Goal: Task Accomplishment & Management: Use online tool/utility

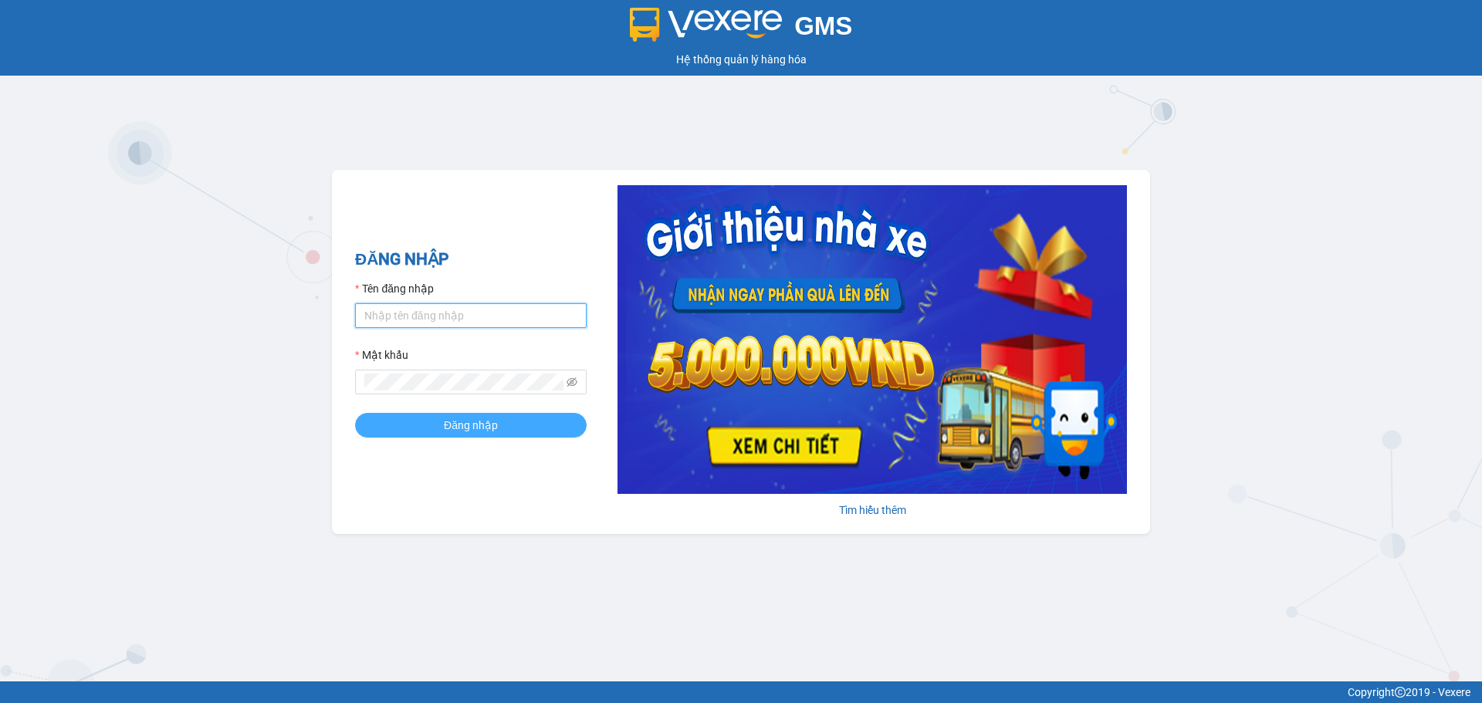
type input "ltmai.ducphatth"
click at [399, 427] on button "Đăng nhập" at bounding box center [471, 425] width 232 height 25
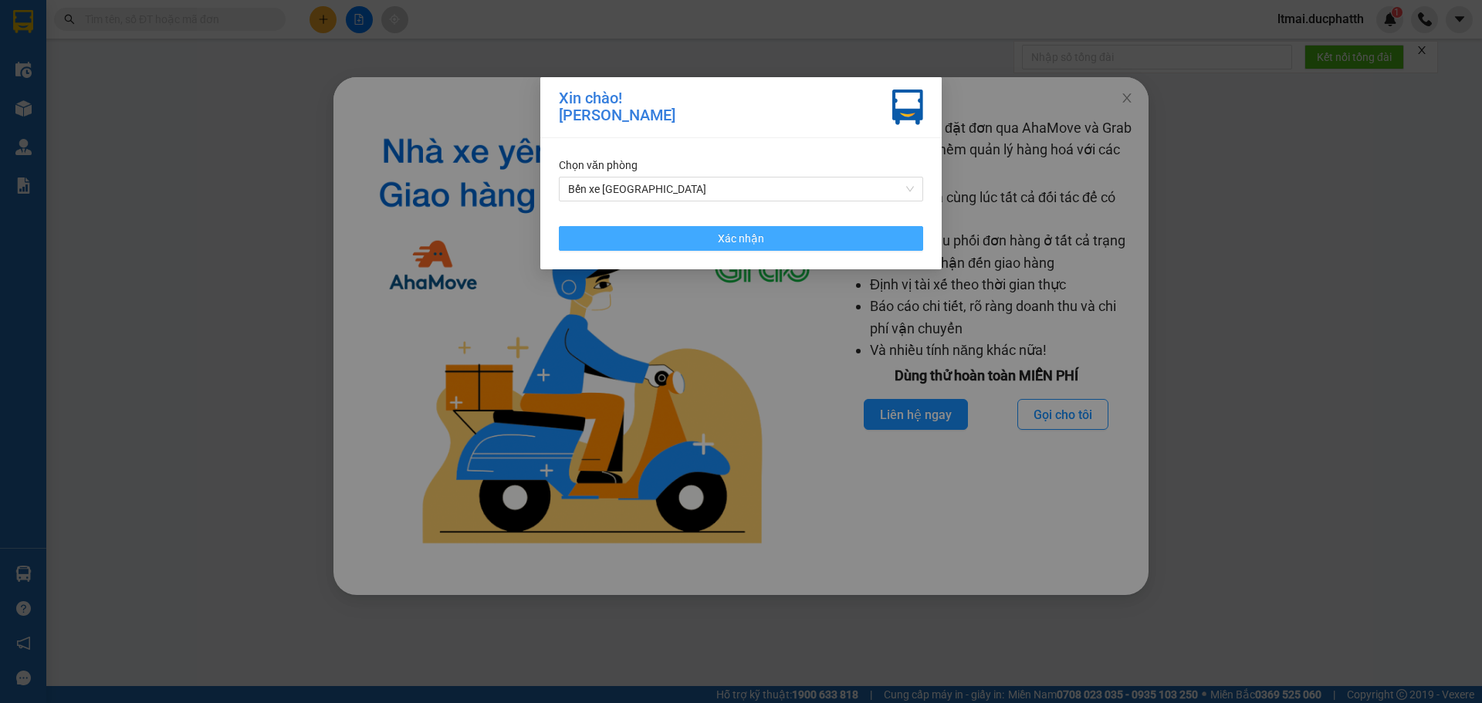
click at [701, 245] on button "Xác nhận" at bounding box center [741, 238] width 364 height 25
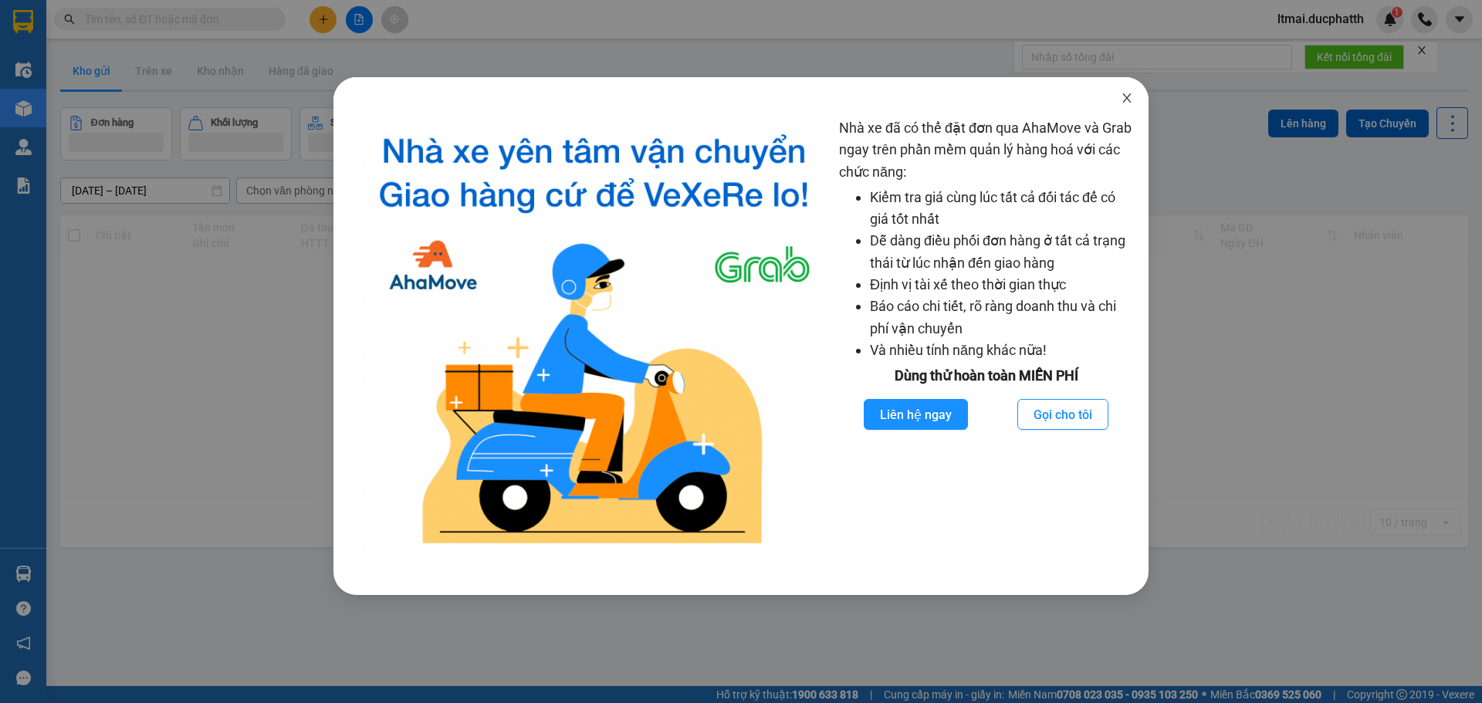
click at [1123, 94] on icon "close" at bounding box center [1126, 98] width 12 height 12
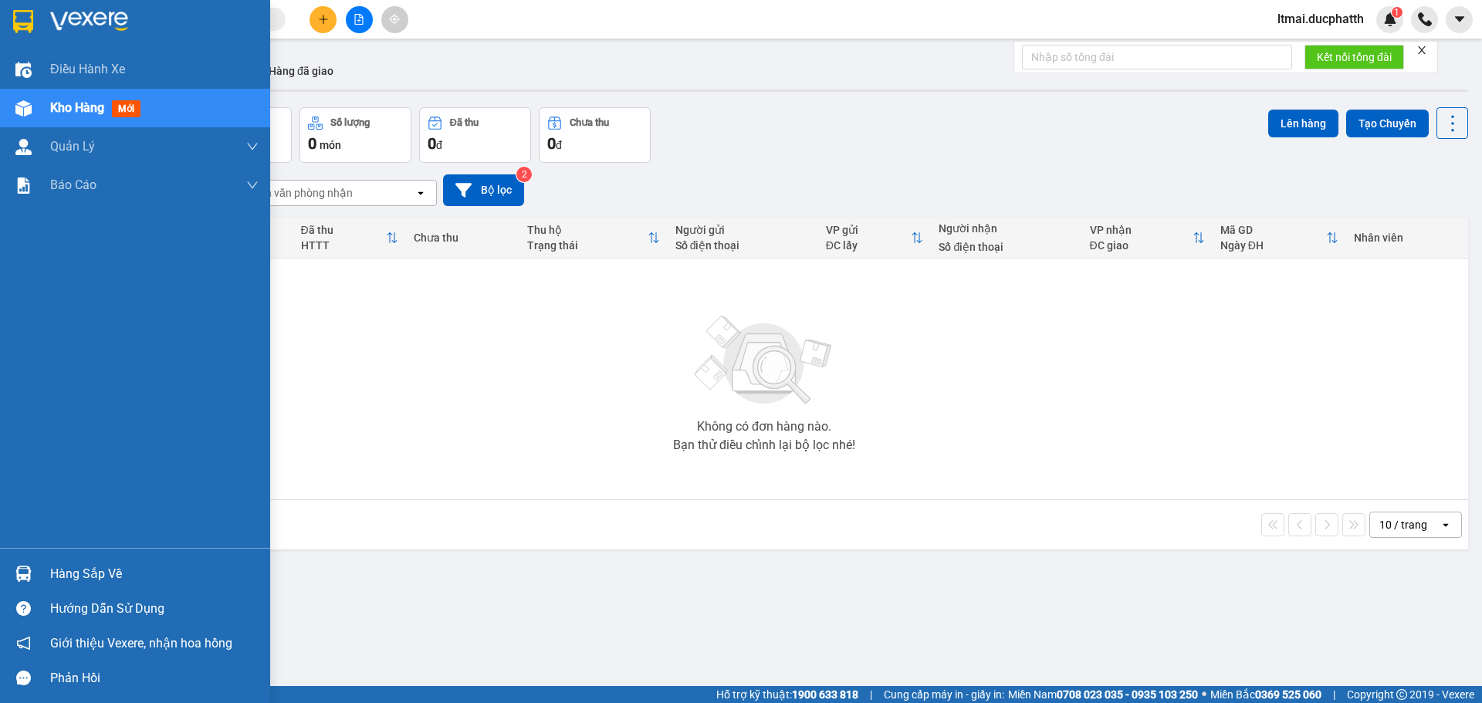
click at [69, 579] on div "Hàng sắp về" at bounding box center [154, 574] width 208 height 23
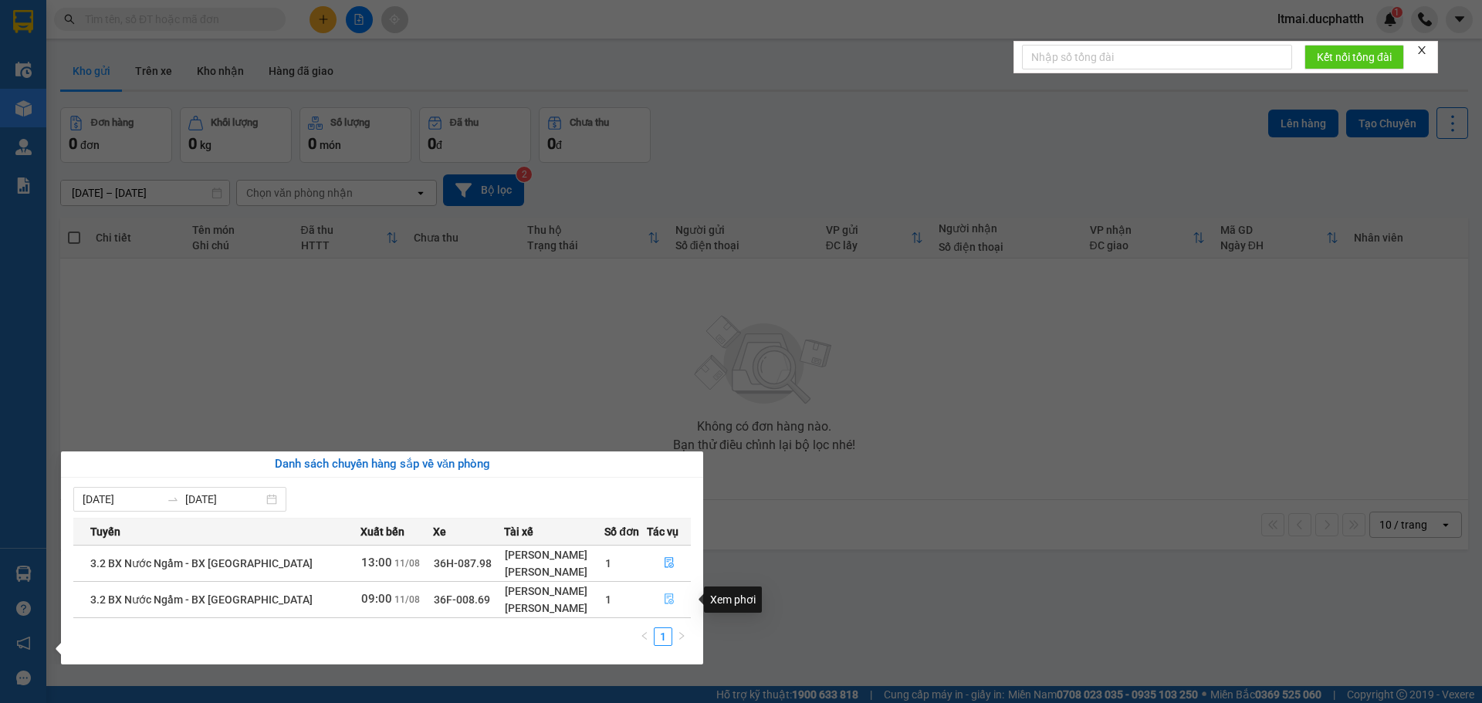
click at [664, 601] on icon "file-done" at bounding box center [669, 598] width 11 height 11
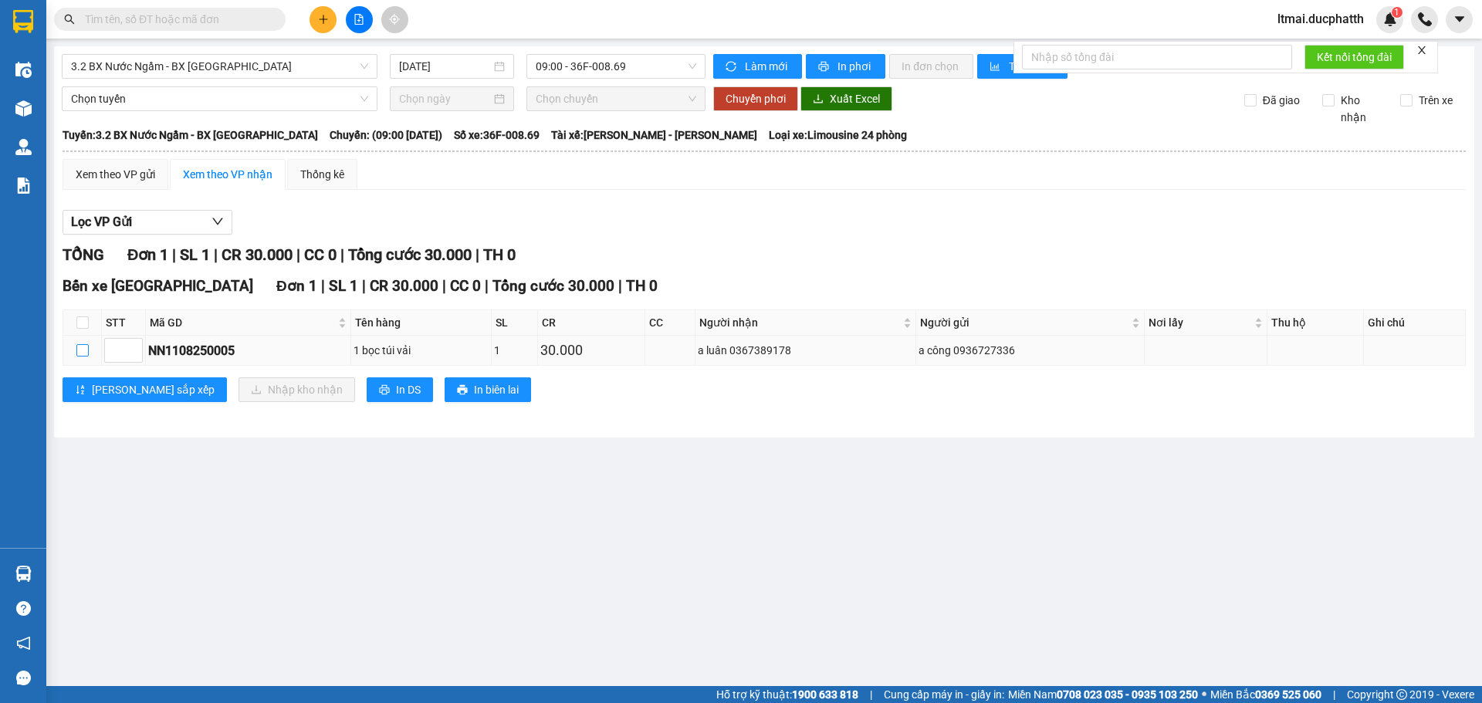
click at [87, 348] on input "checkbox" at bounding box center [82, 350] width 12 height 12
checkbox input "true"
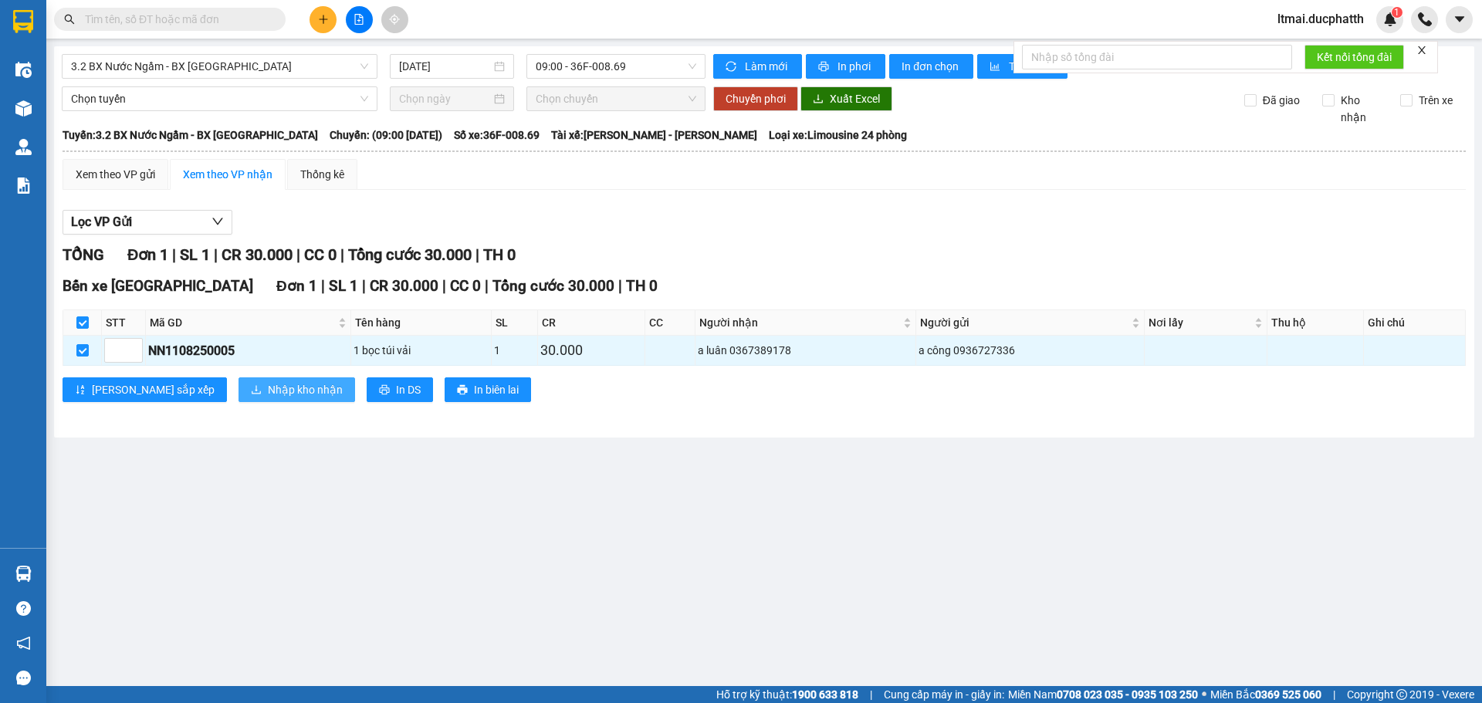
click at [268, 386] on span "Nhập kho nhận" at bounding box center [305, 389] width 75 height 17
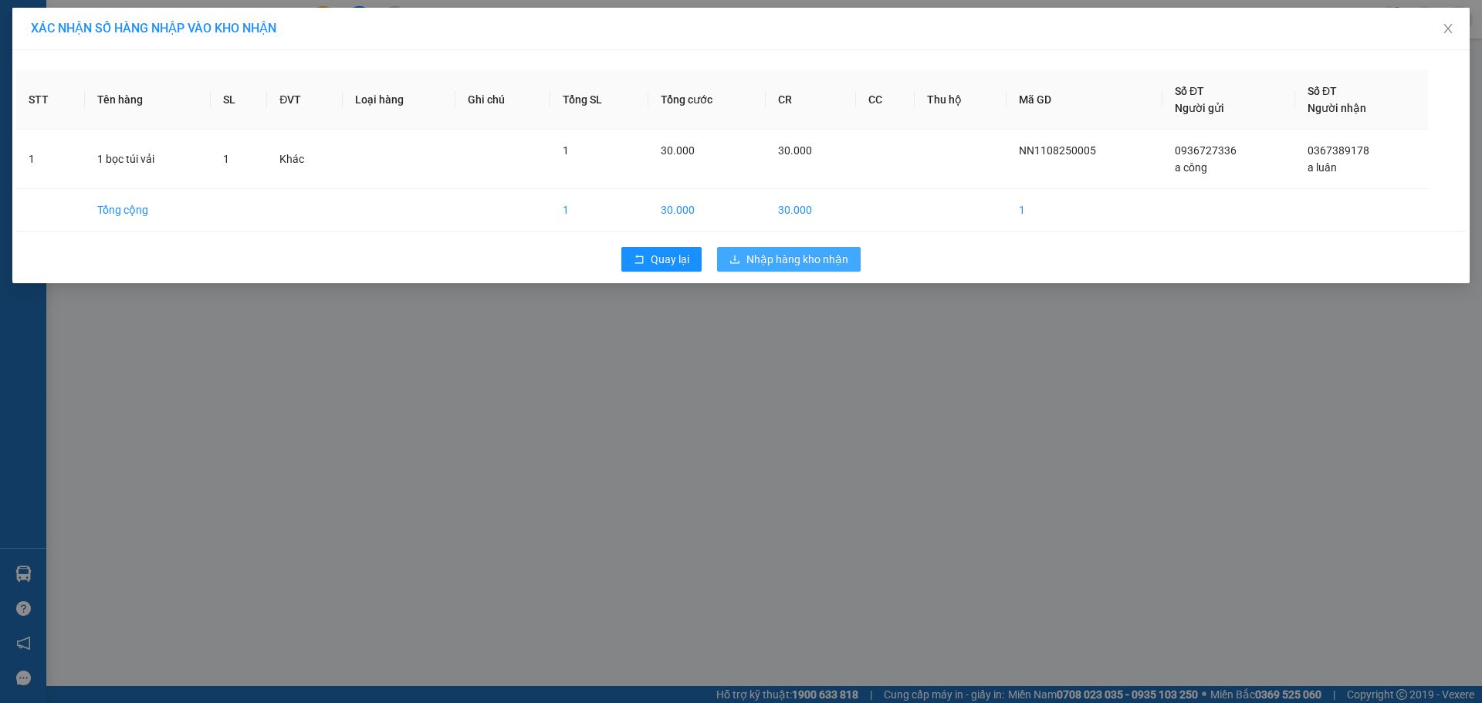
click at [837, 255] on span "Nhập hàng kho nhận" at bounding box center [797, 259] width 102 height 17
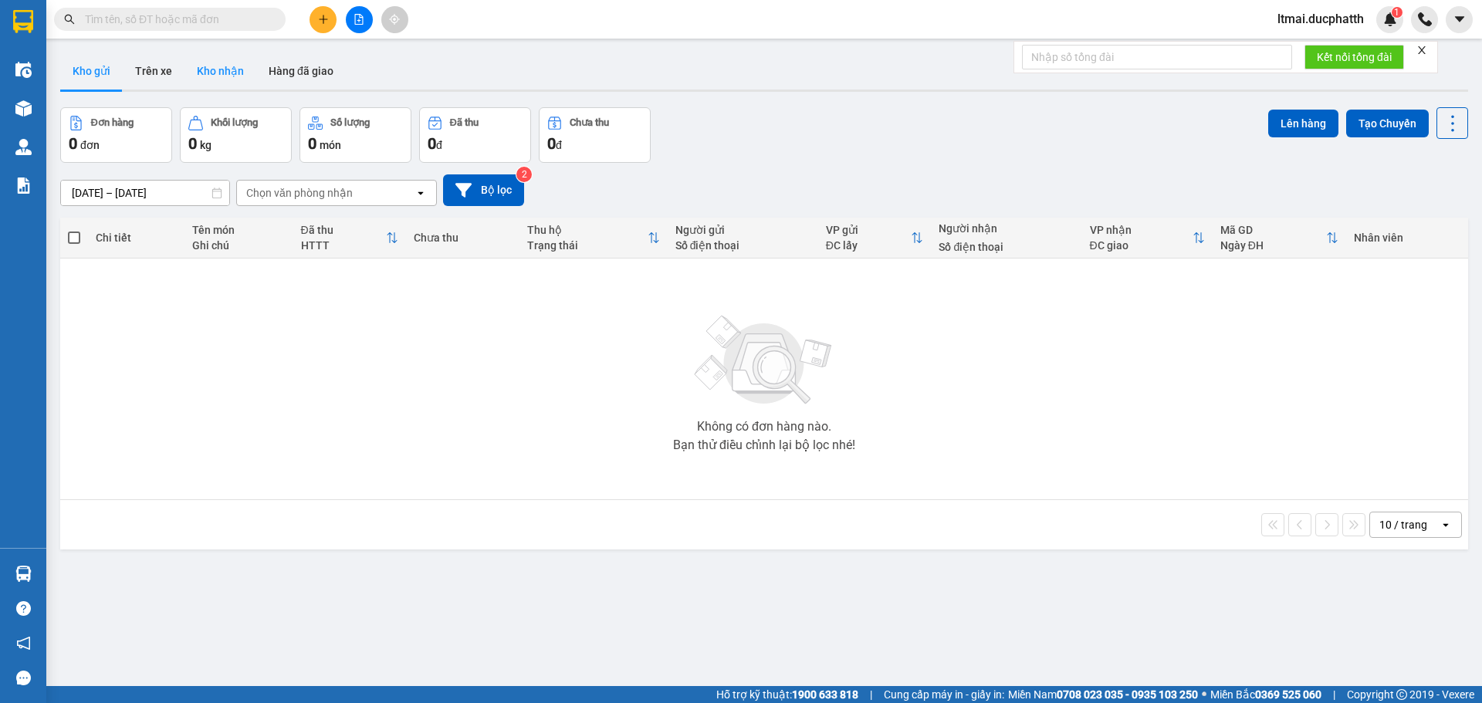
click at [210, 53] on button "Kho nhận" at bounding box center [220, 70] width 72 height 37
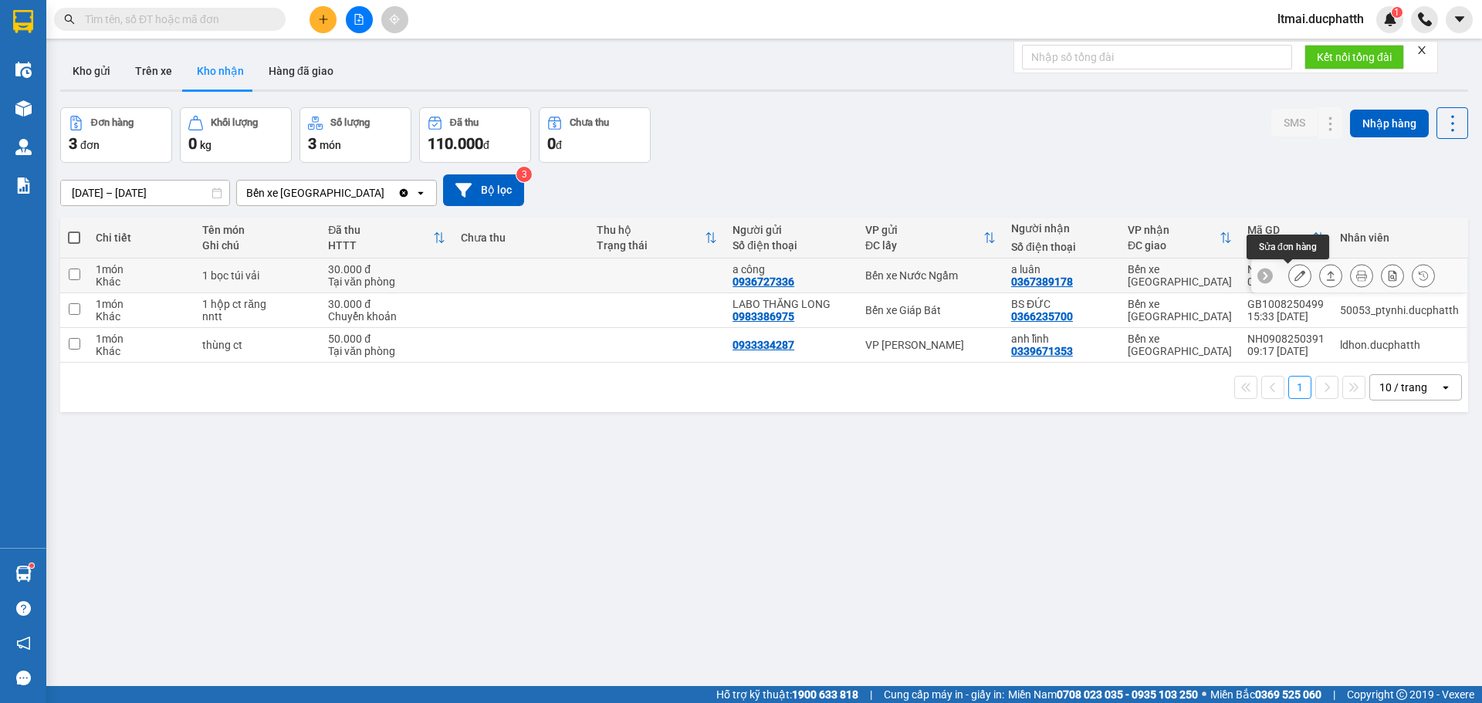
click at [1294, 273] on icon at bounding box center [1299, 275] width 11 height 11
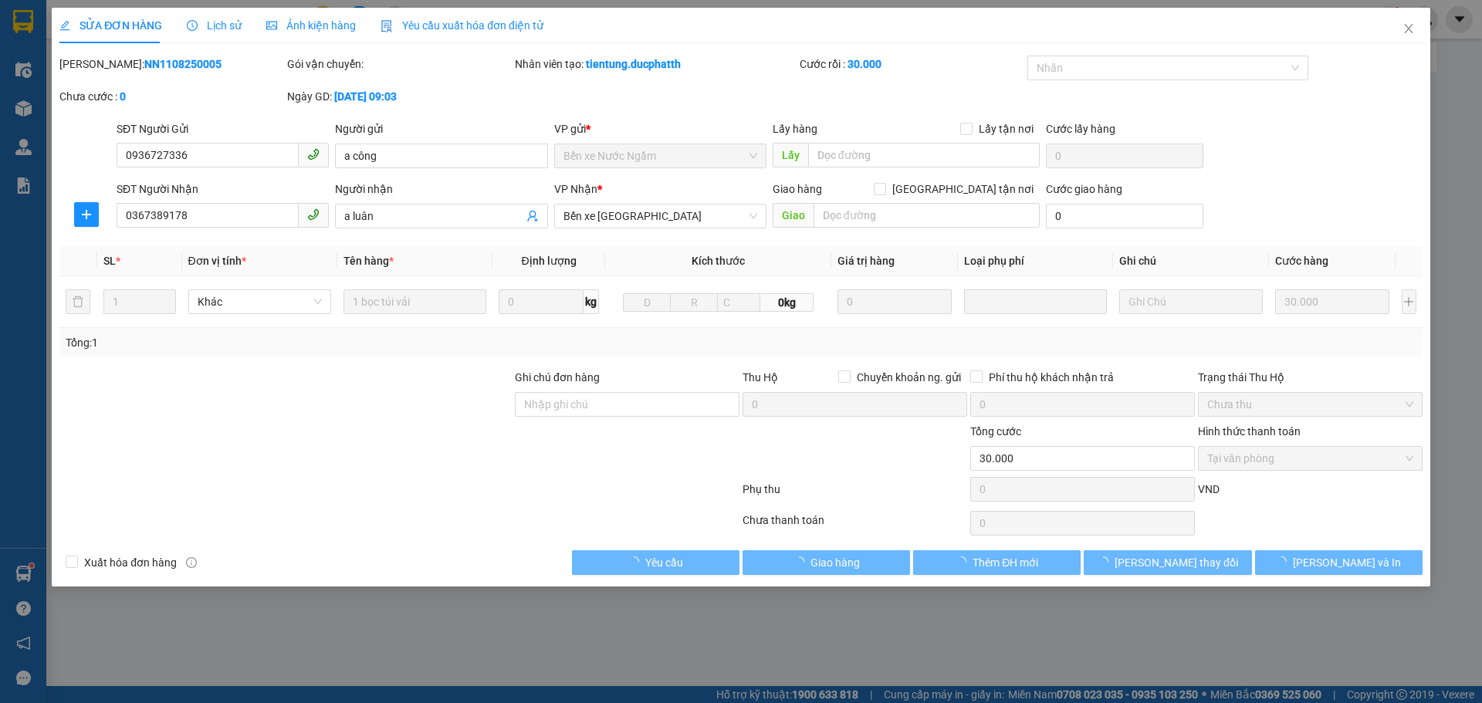
type input "0936727336"
type input "a công"
type input "0367389178"
type input "a luân"
type input "30.000"
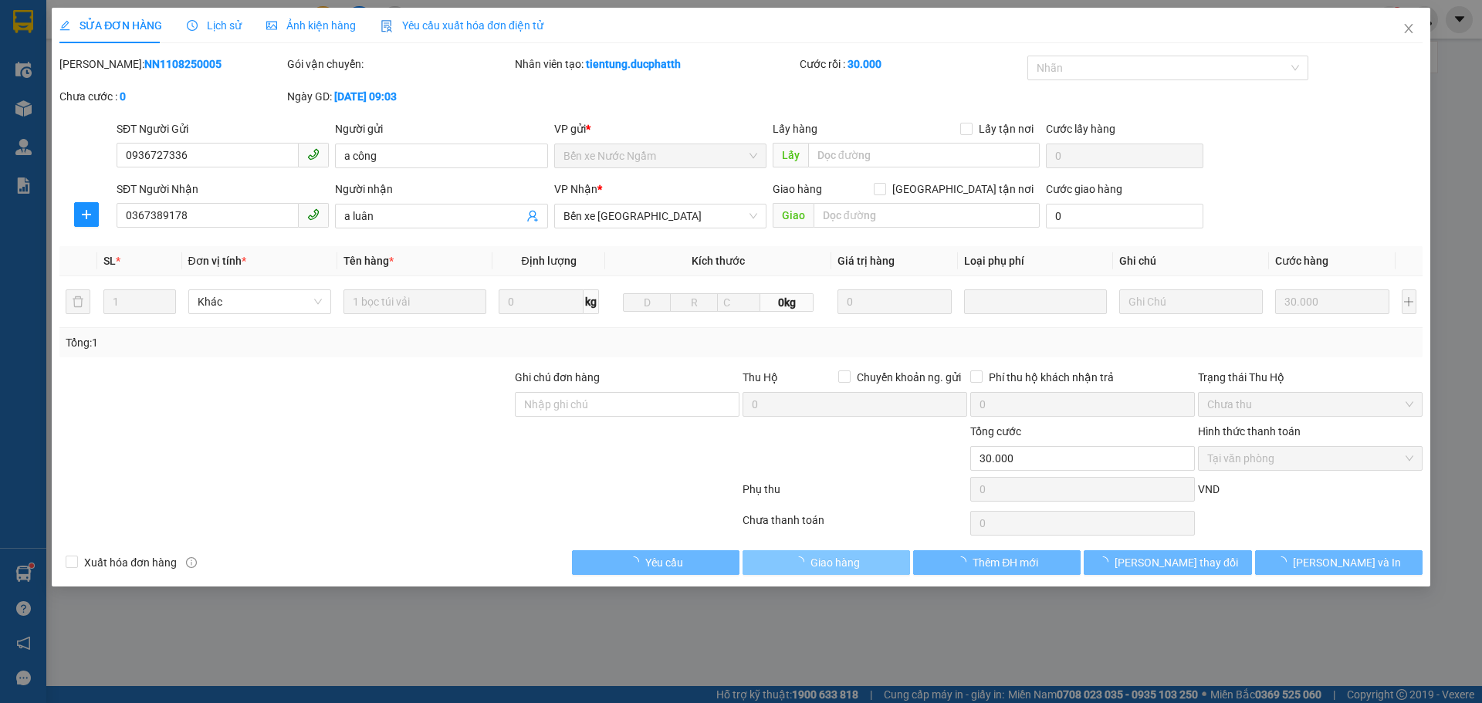
click at [837, 566] on span "Giao hàng" at bounding box center [834, 562] width 49 height 17
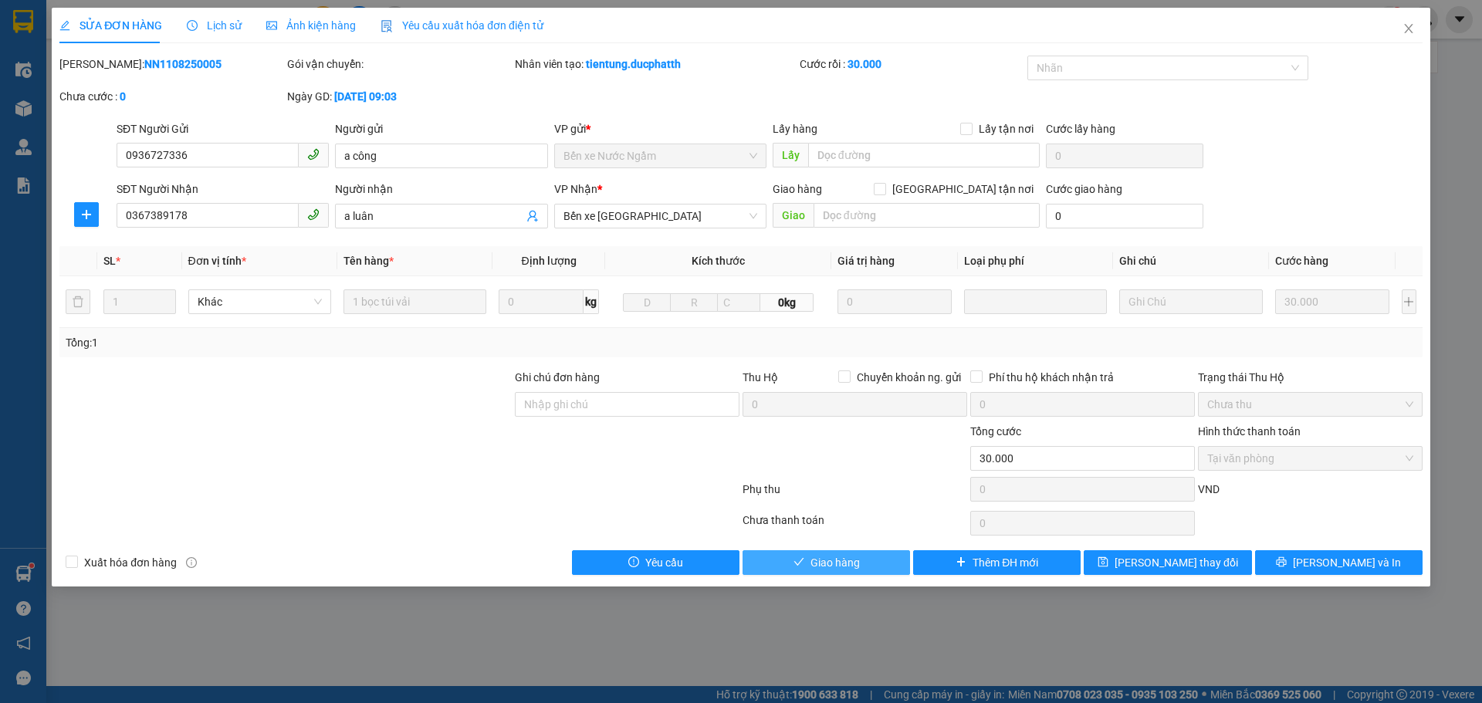
click at [837, 566] on span "Giao hàng" at bounding box center [834, 562] width 49 height 17
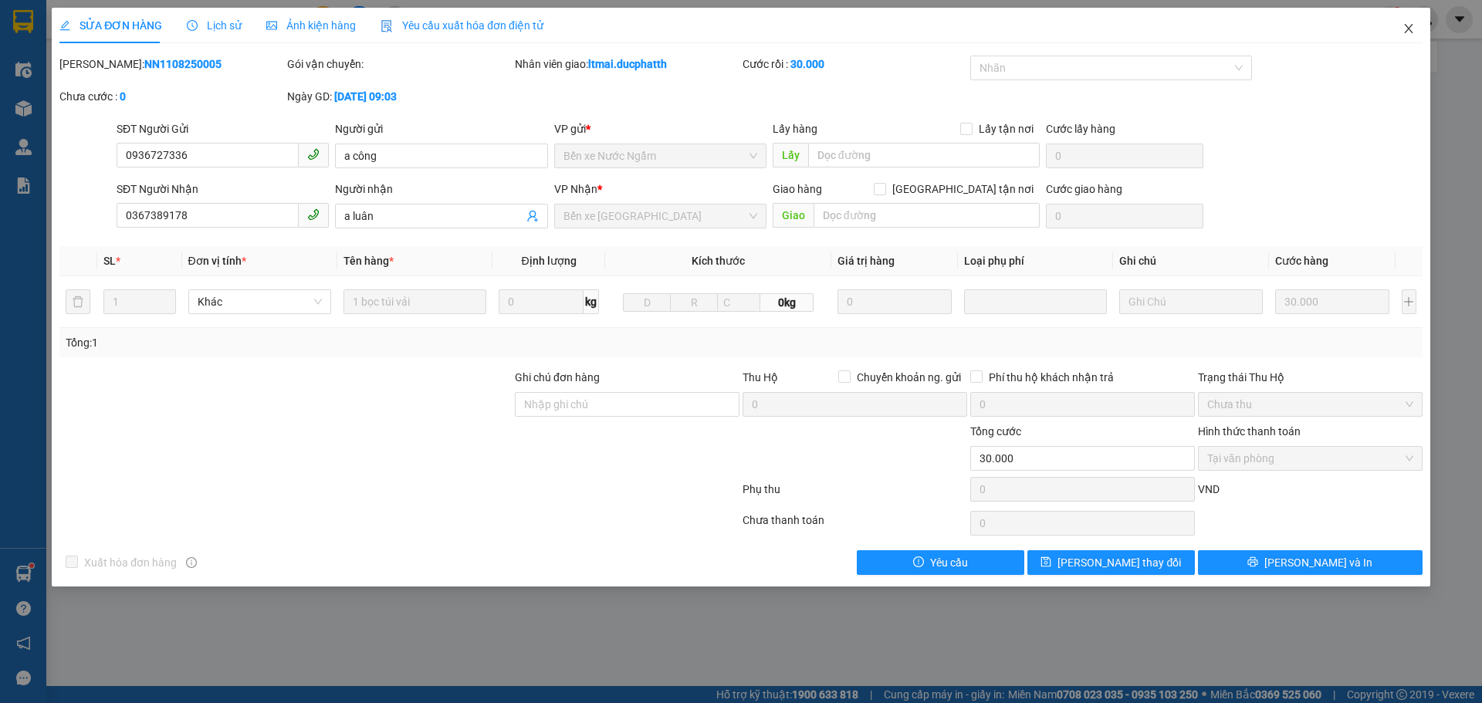
click at [1410, 28] on icon "close" at bounding box center [1408, 28] width 8 height 9
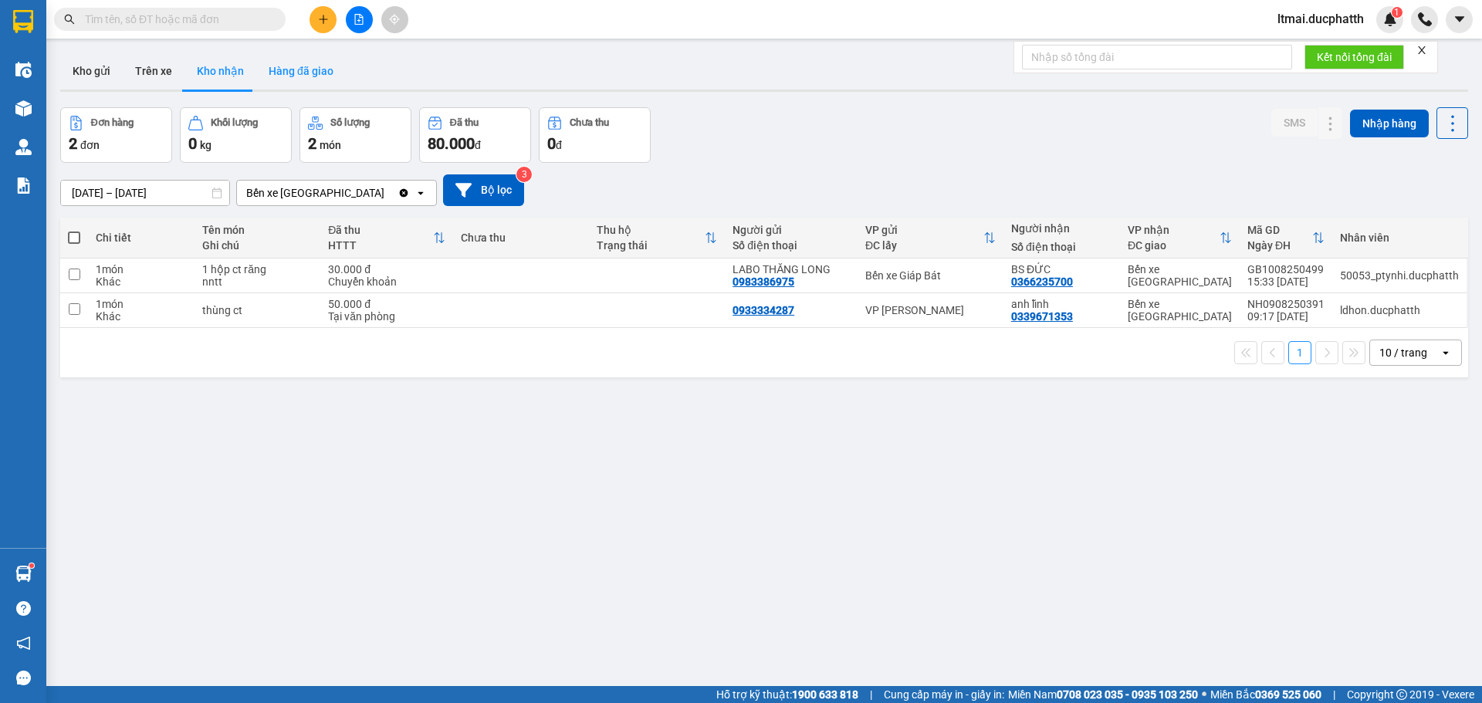
click at [304, 69] on button "Hàng đã giao" at bounding box center [301, 70] width 90 height 37
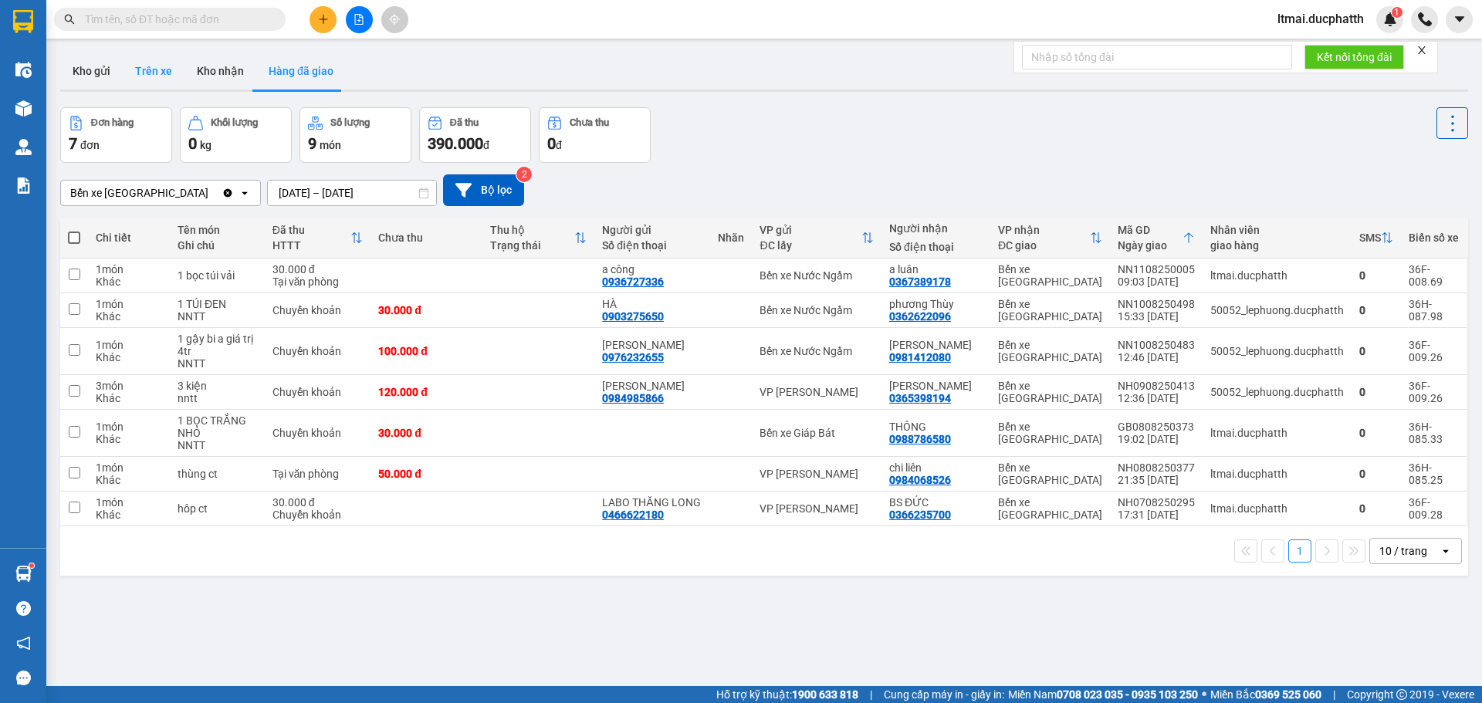
click at [154, 72] on button "Trên xe" at bounding box center [154, 70] width 62 height 37
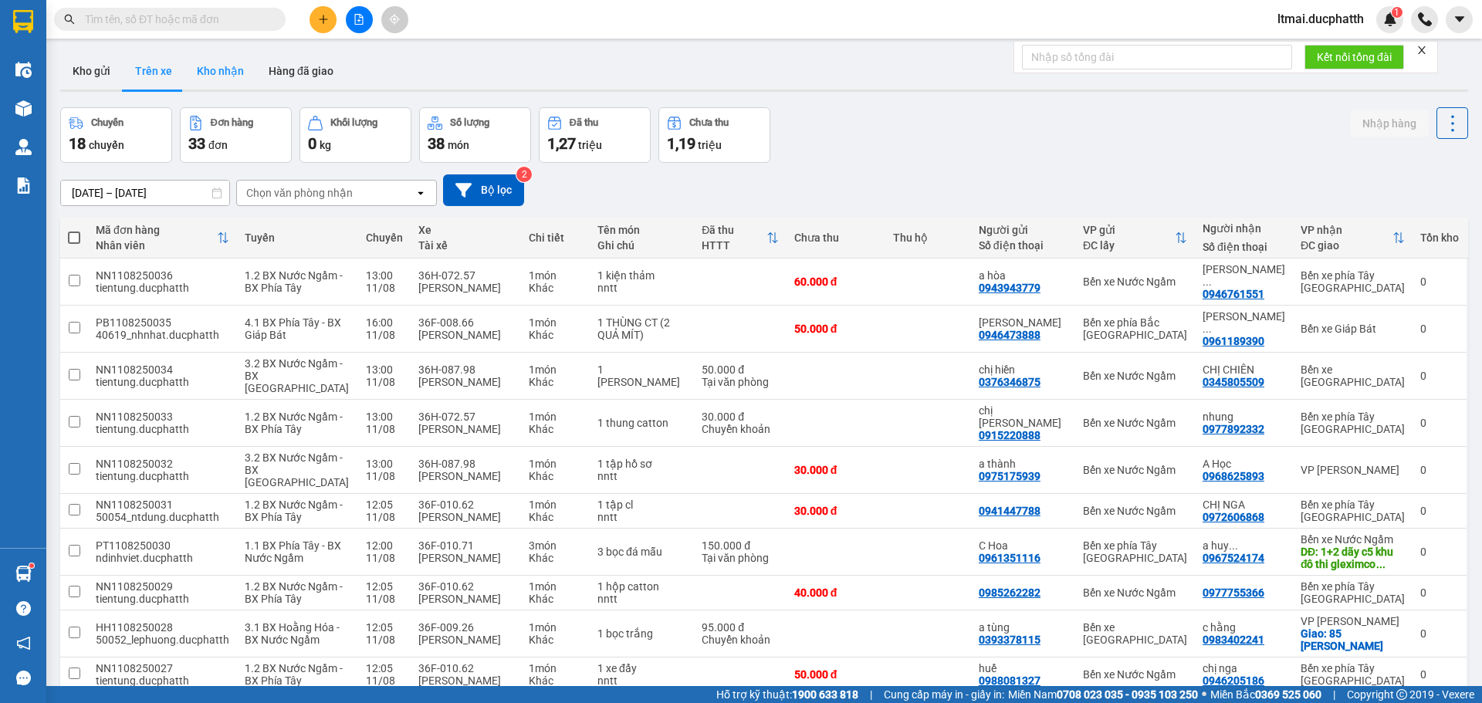
click at [221, 76] on button "Kho nhận" at bounding box center [220, 70] width 72 height 37
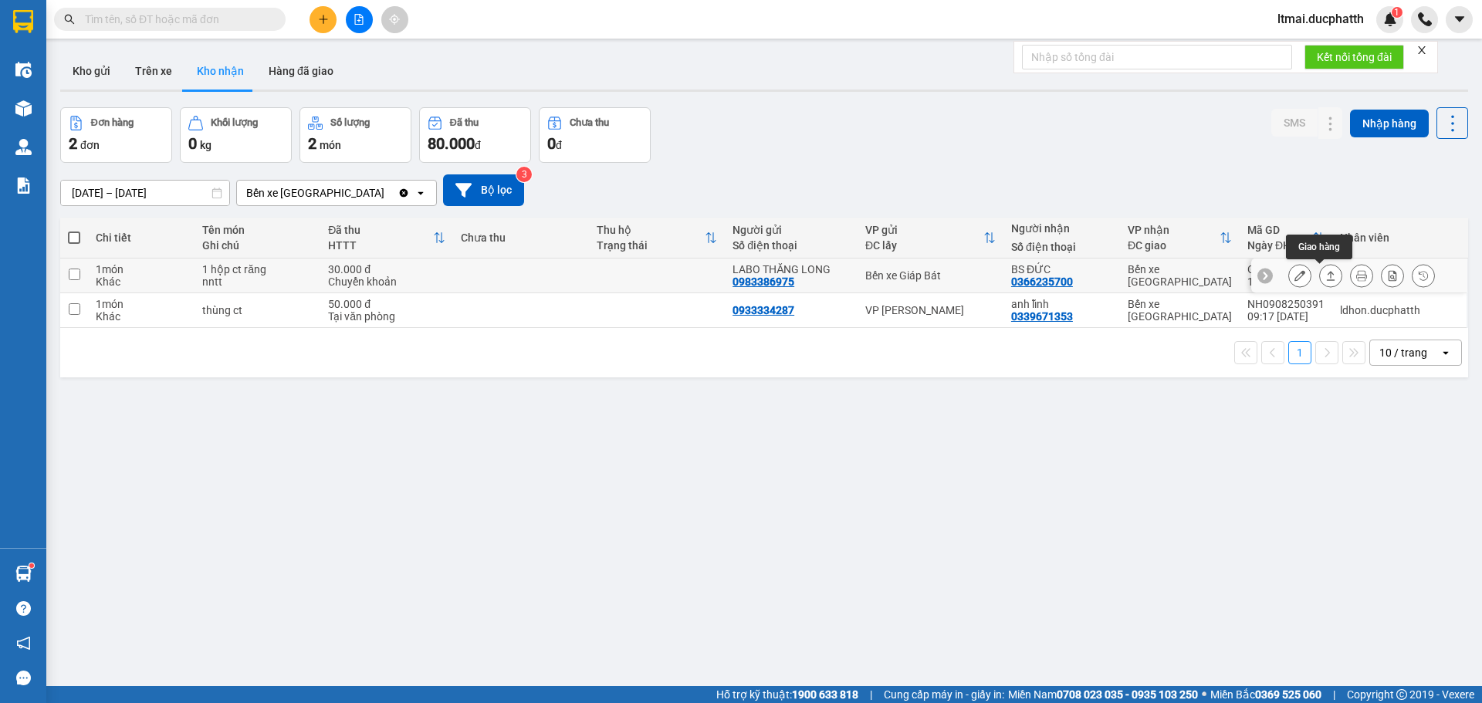
click at [1294, 278] on icon at bounding box center [1299, 275] width 11 height 11
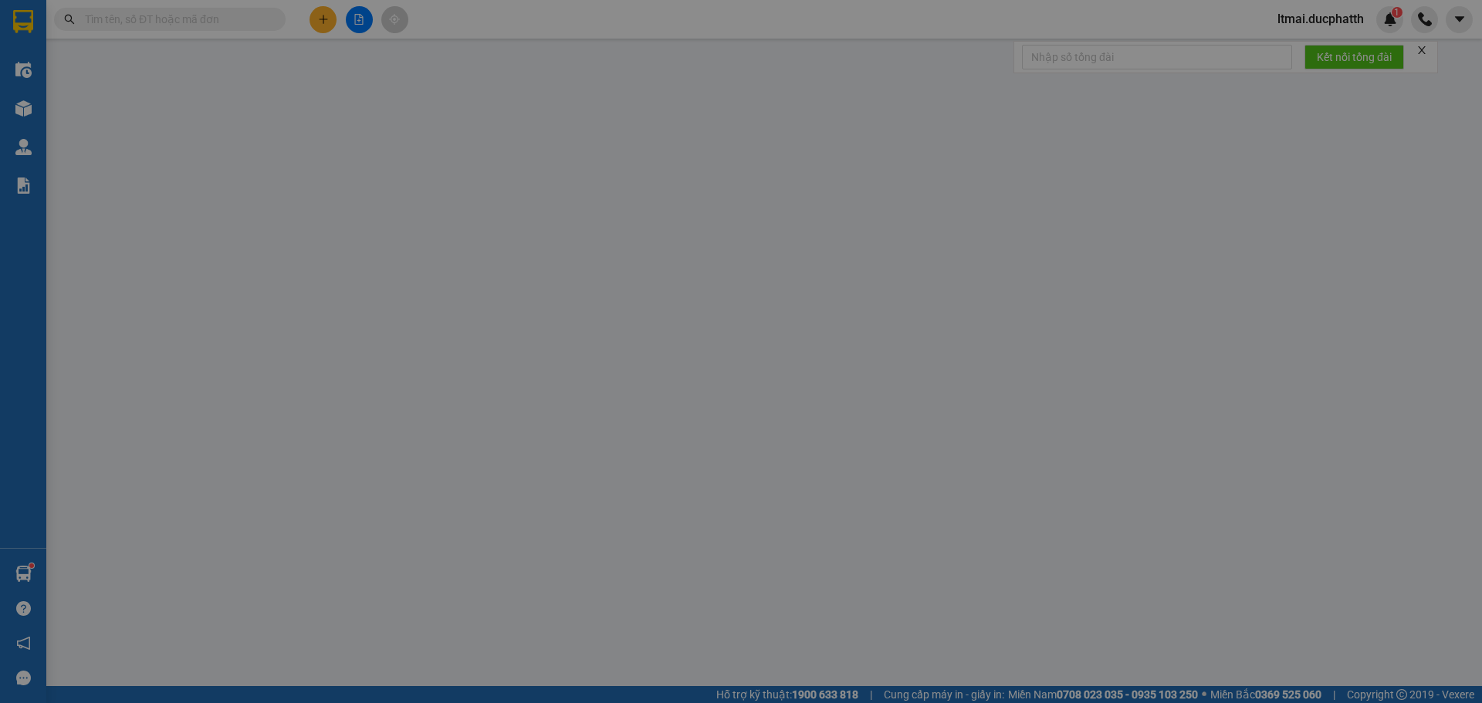
type input "0983386975"
type input "LABO THĂNG LONG"
type input "0366235700"
type input "BS ĐỨC"
type input "ck [DATE] 15h33 [PERSON_NAME] VTB CTY"
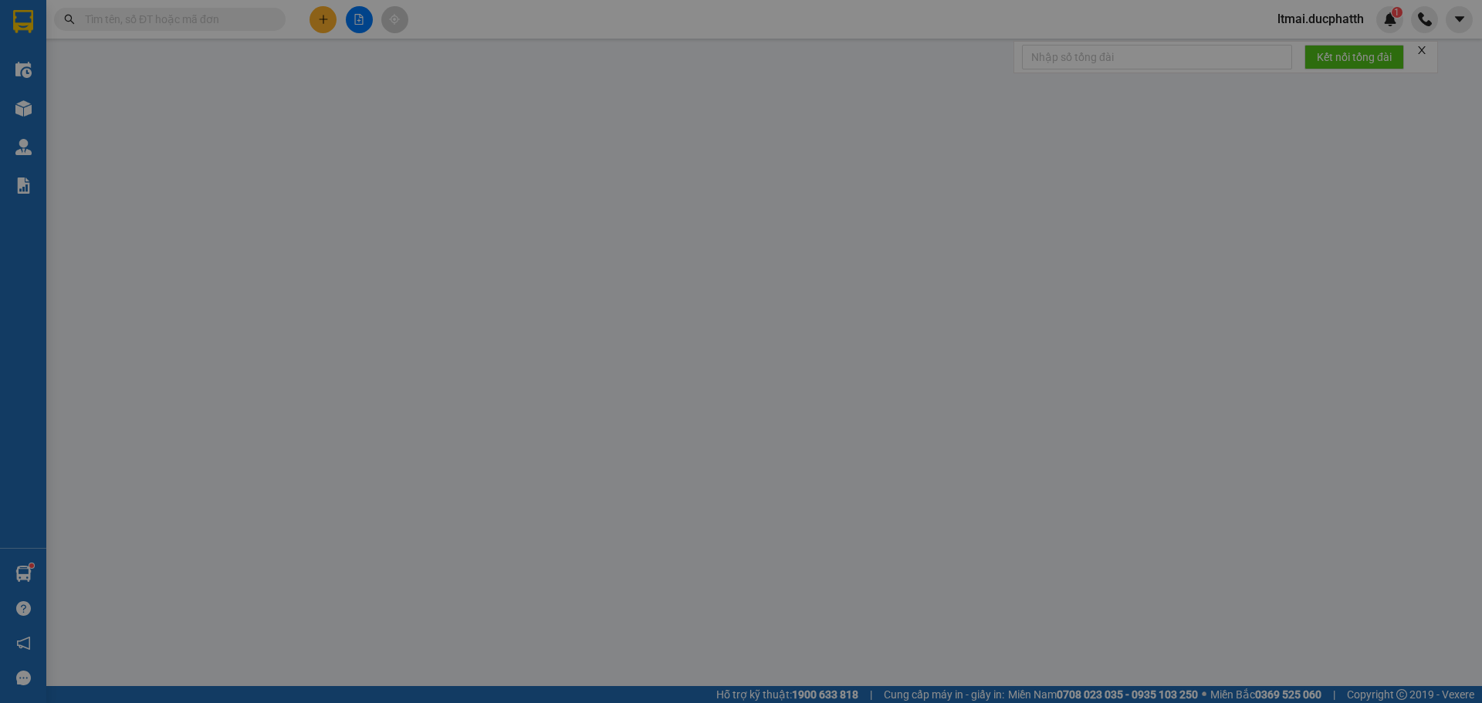
type input "30.000"
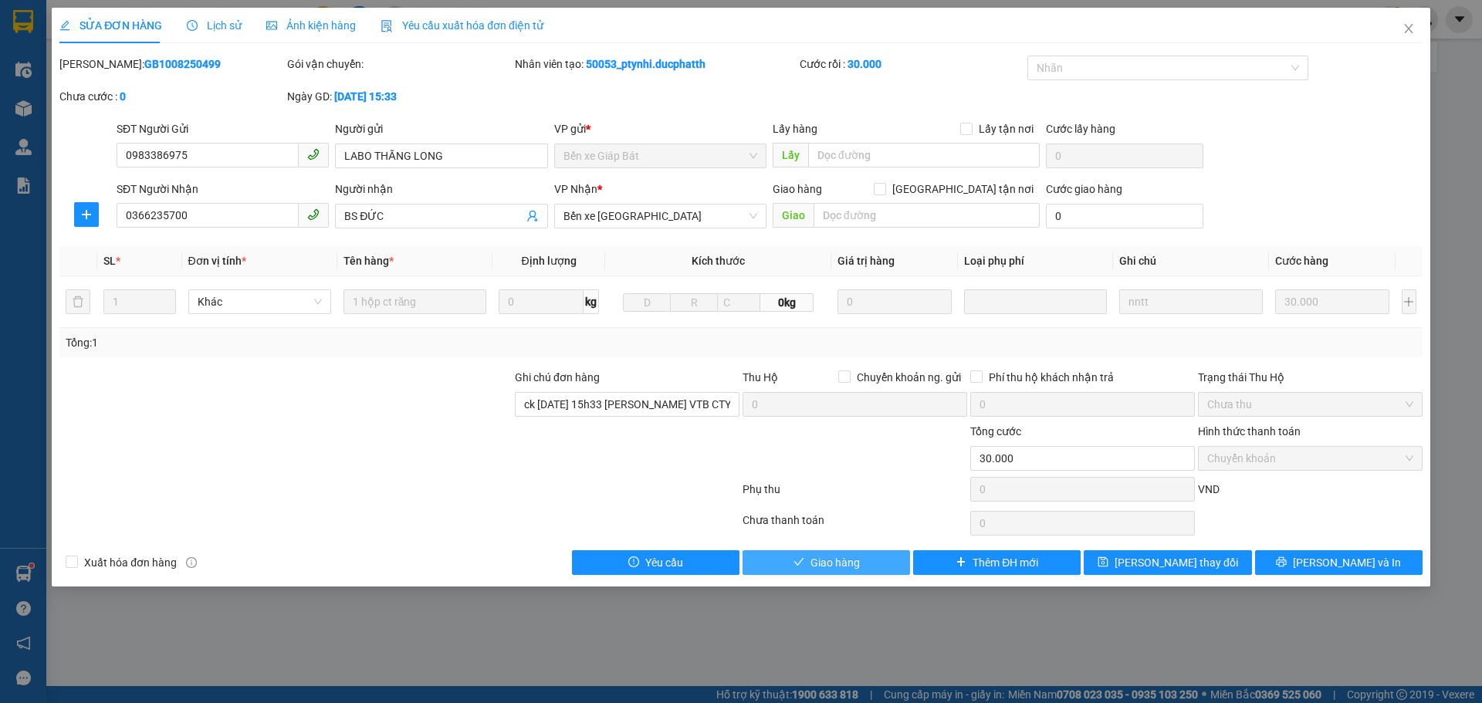
click at [871, 563] on button "Giao hàng" at bounding box center [825, 562] width 167 height 25
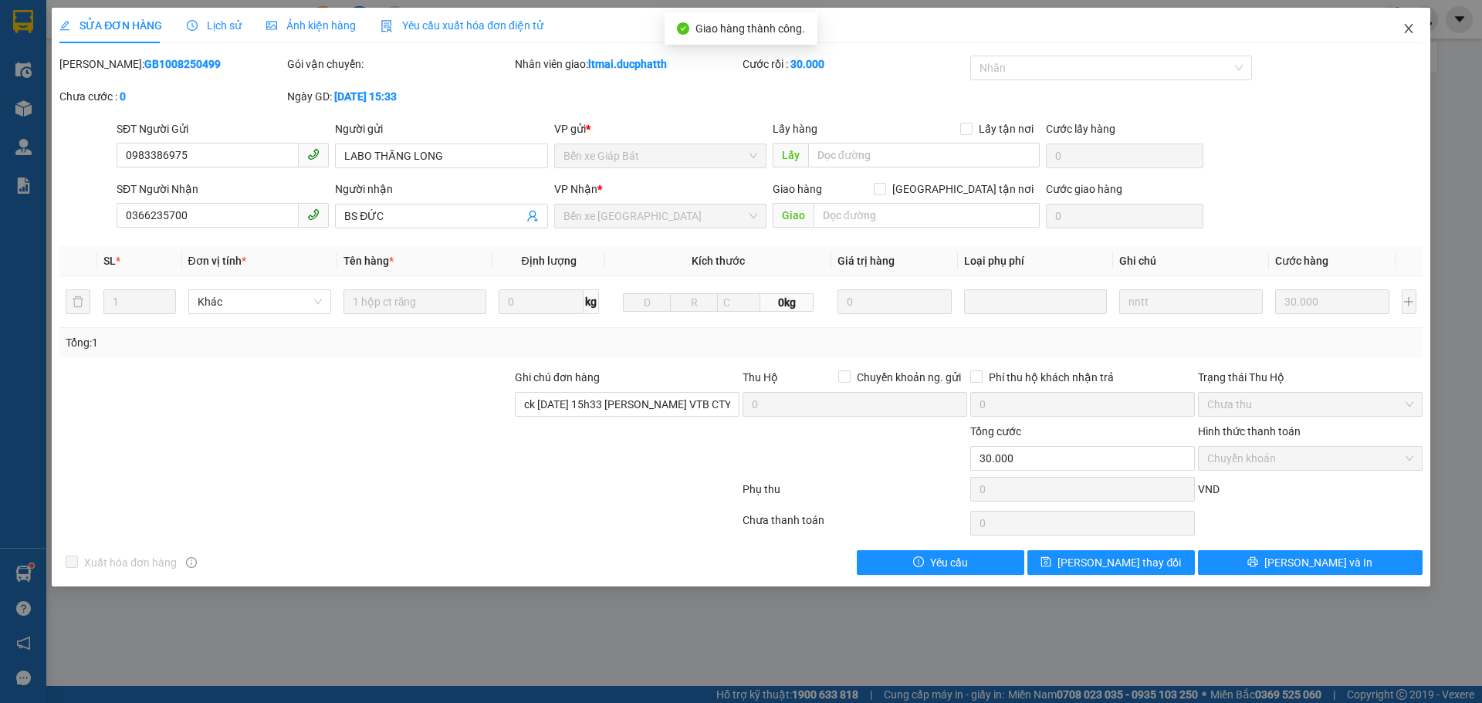
click at [1407, 30] on icon "close" at bounding box center [1408, 28] width 12 height 12
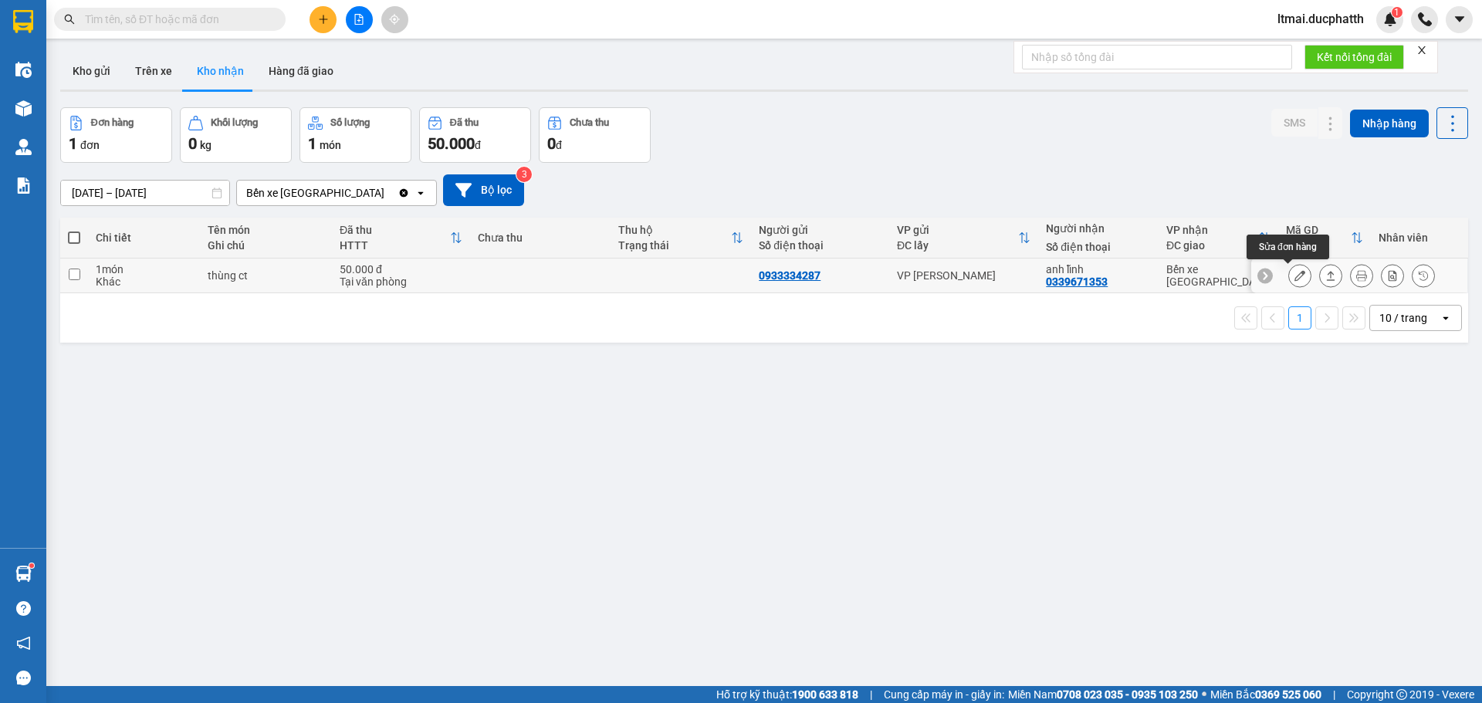
click at [1294, 274] on icon at bounding box center [1299, 275] width 11 height 11
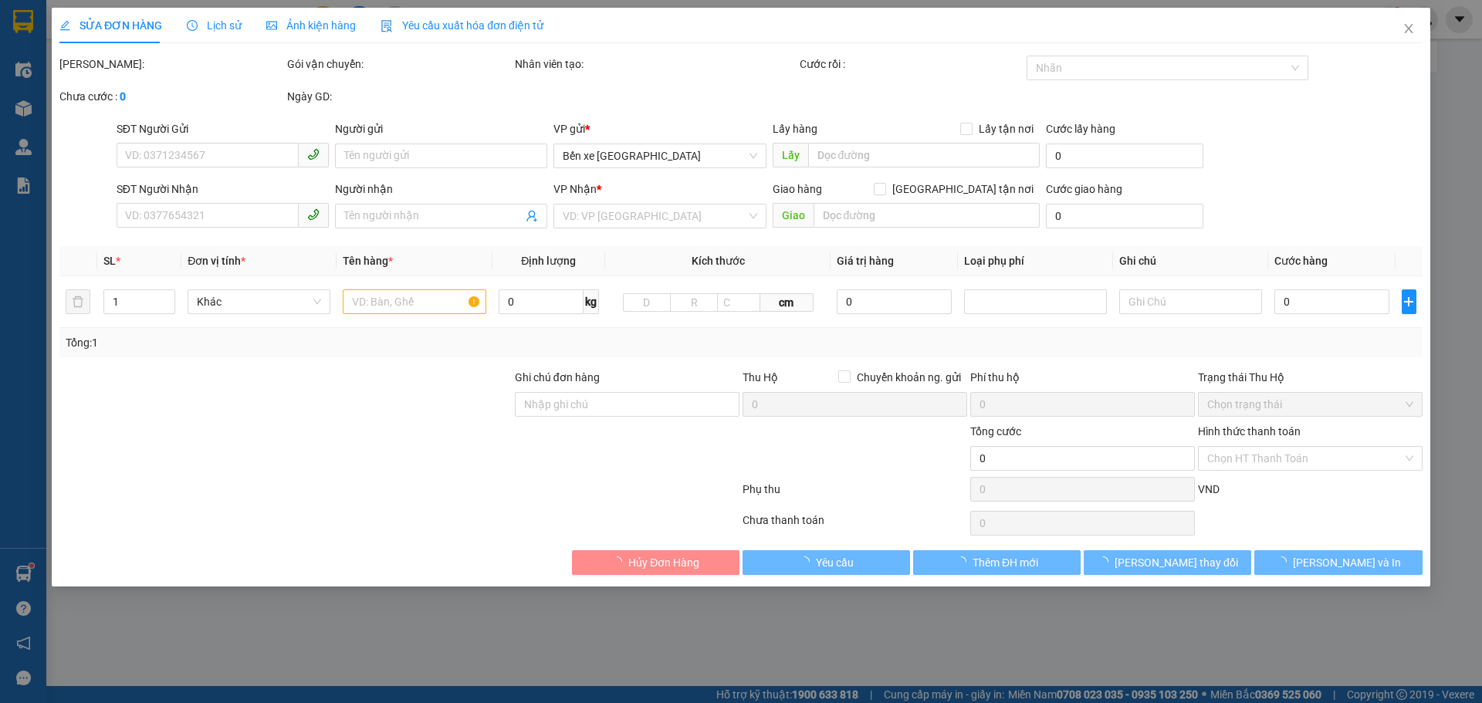
type input "0933334287"
type input "0339671353"
type input "anh lĩnh"
type input "nntt"
type input "50.000"
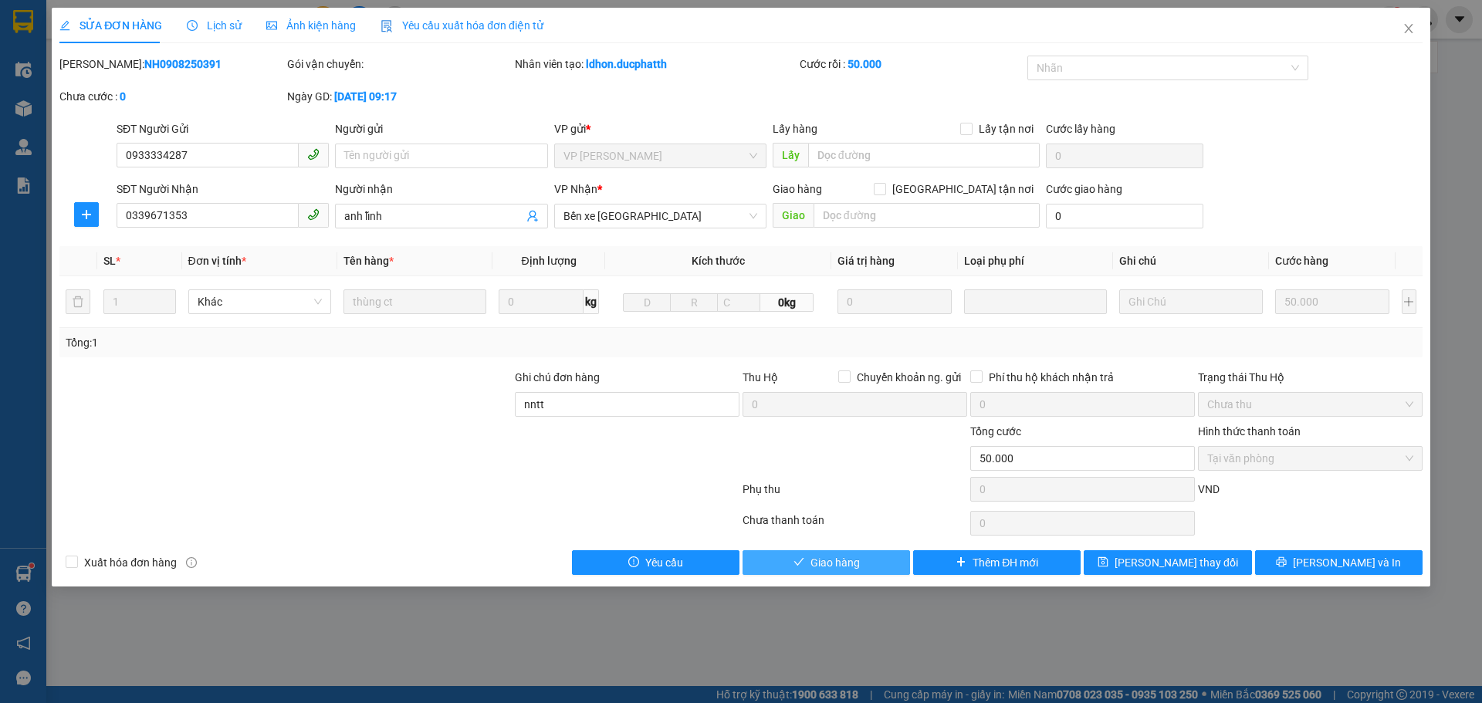
click at [810, 564] on span "Giao hàng" at bounding box center [834, 562] width 49 height 17
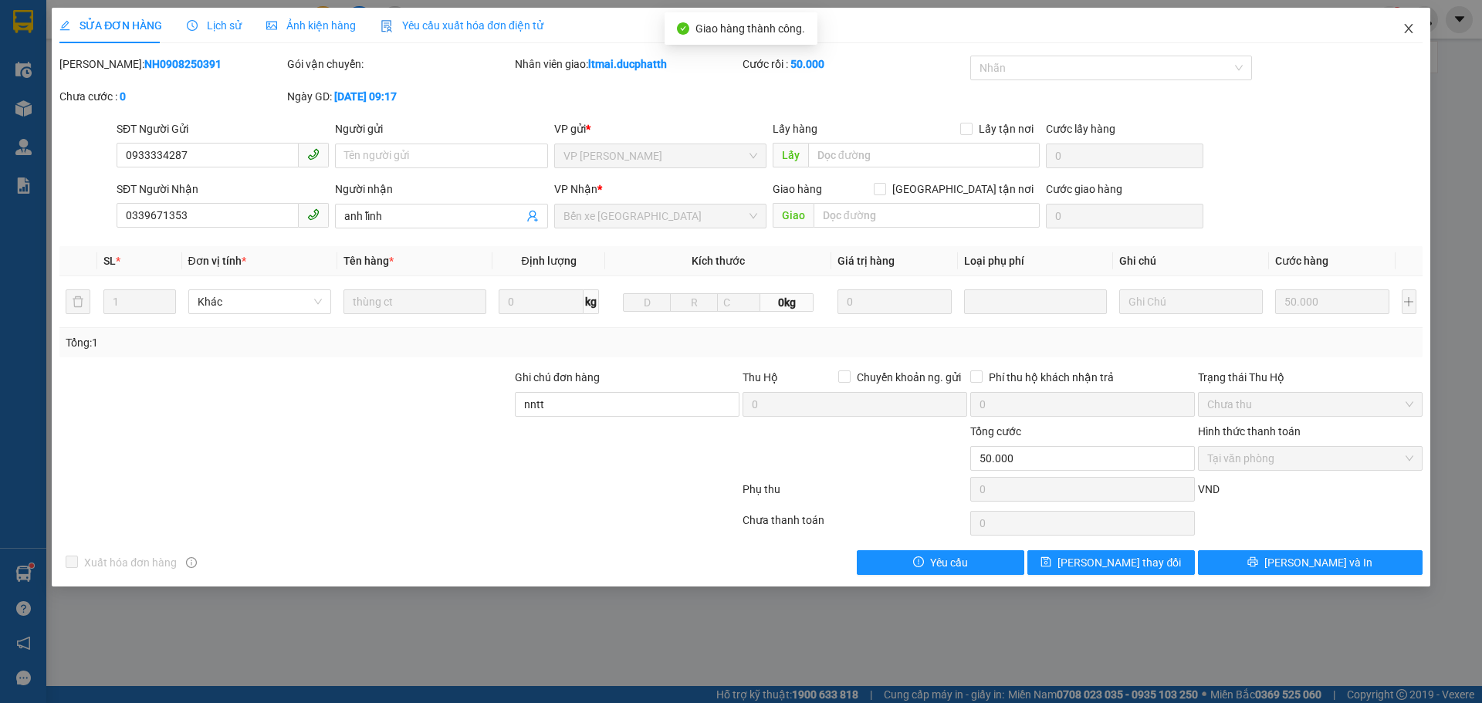
click at [1405, 29] on icon "close" at bounding box center [1408, 28] width 12 height 12
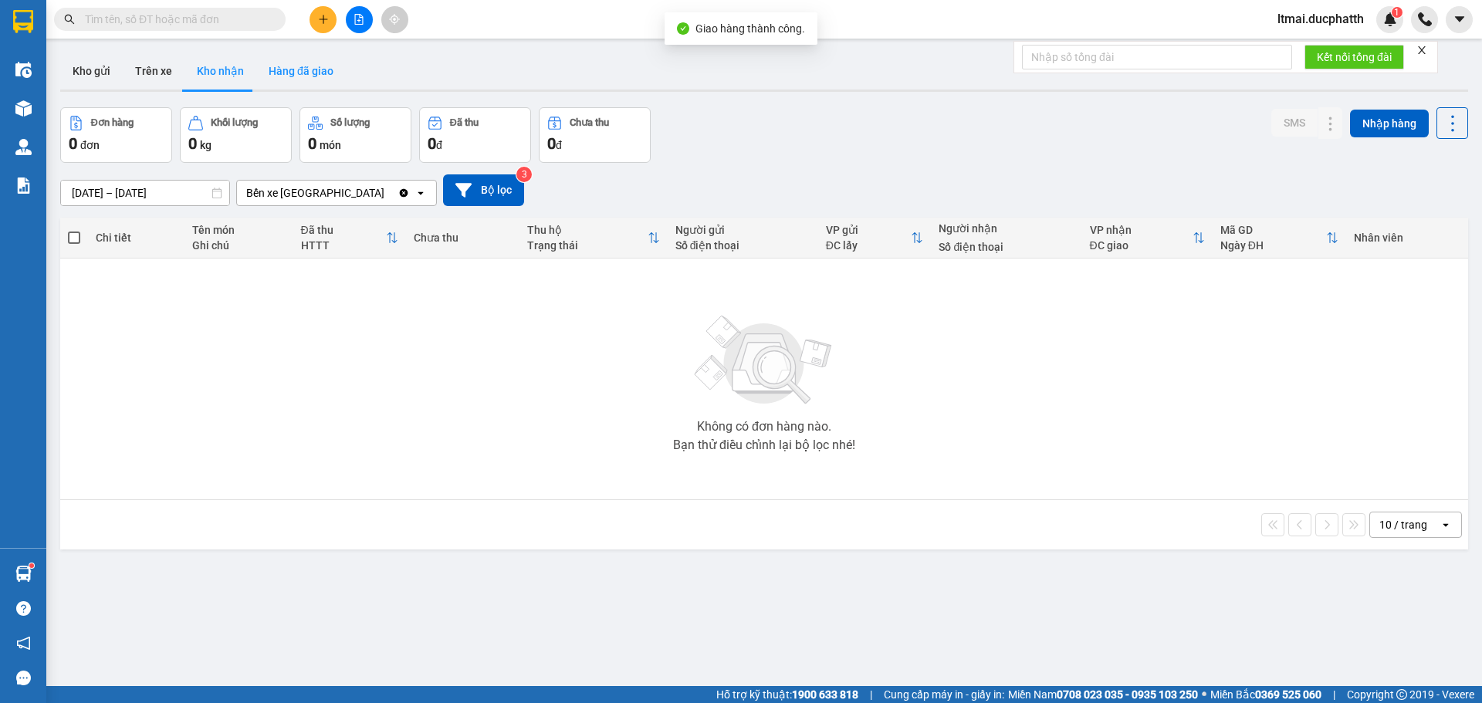
click at [275, 62] on button "Hàng đã giao" at bounding box center [301, 70] width 90 height 37
